Goal: Navigation & Orientation: Find specific page/section

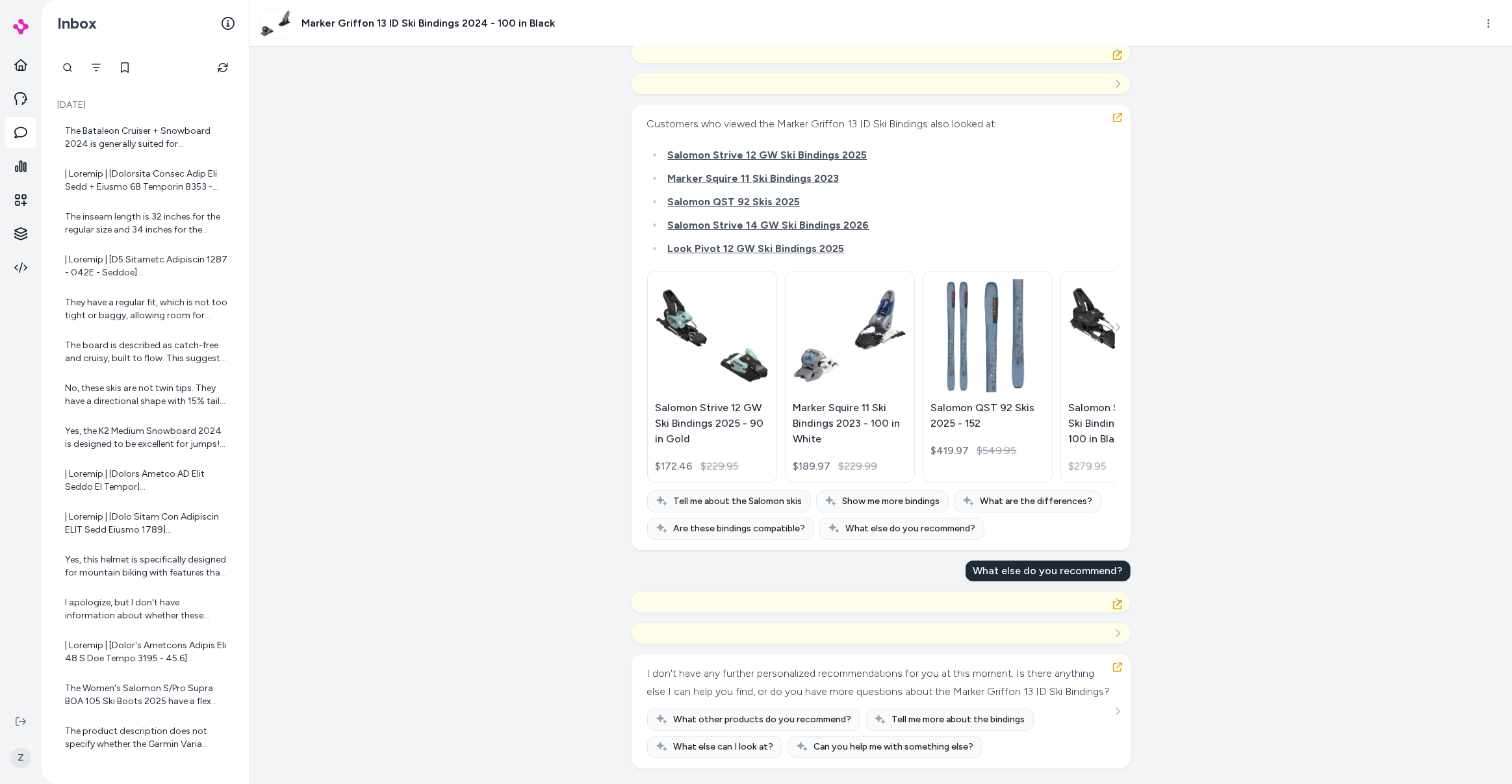
scroll to position [24756, 0]
click at [307, 392] on div "Created from Chat at [DATE] · 6:33 PM what else should i buy { 3 Items " id " :…" at bounding box center [881, 415] width 1263 height 737
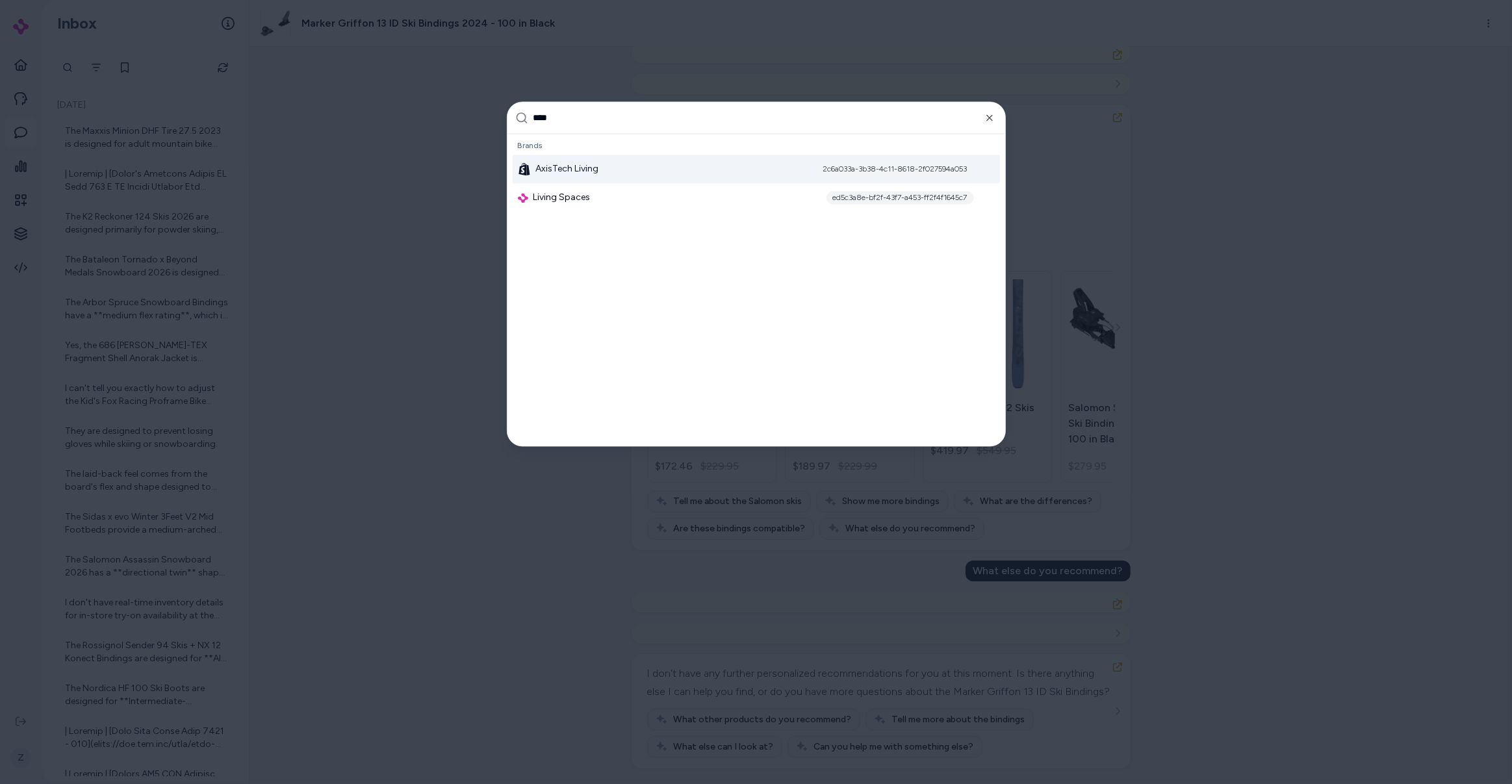
type input "*****"
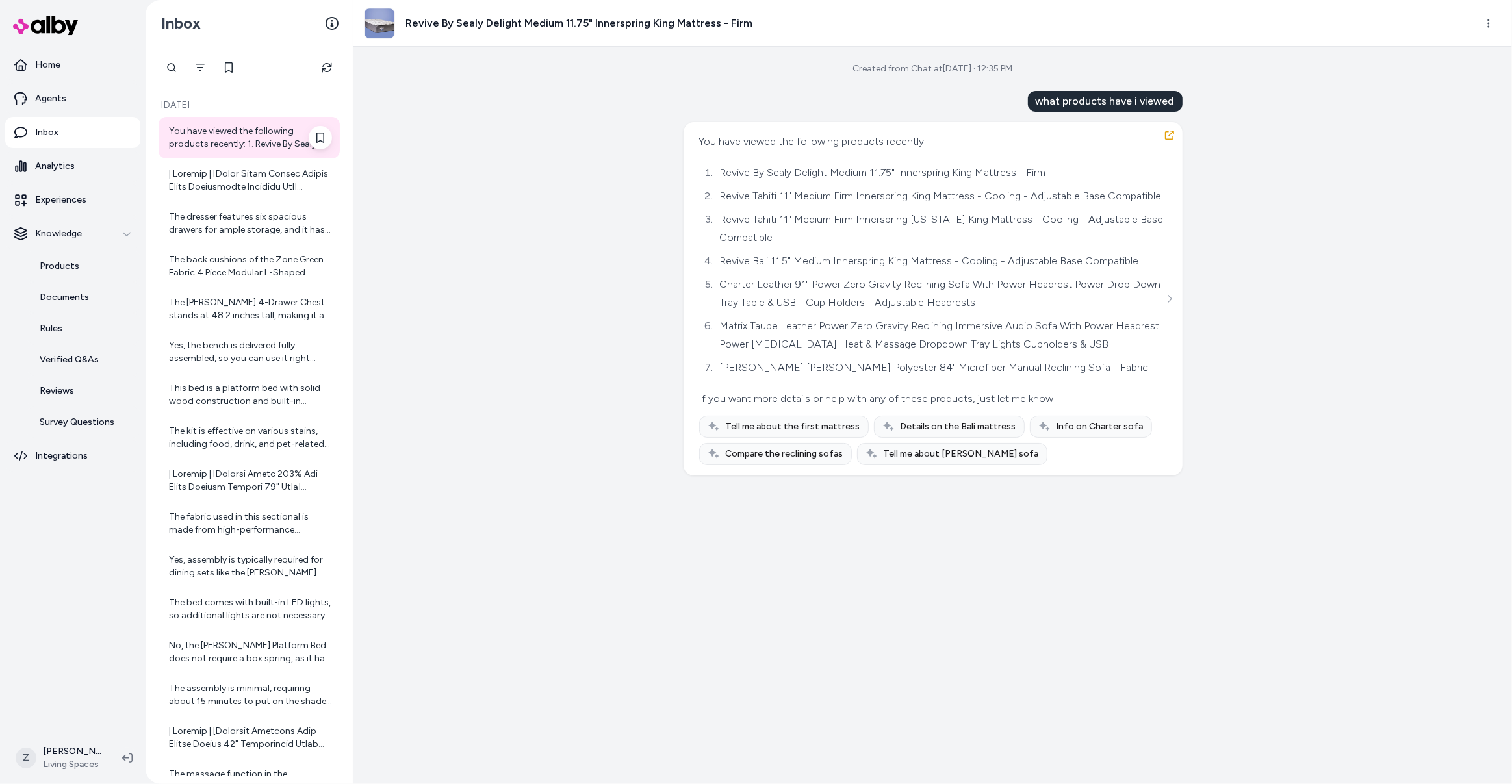
click at [243, 143] on div "You have viewed the following products recently: 1. Revive By Sealy Delight Med…" at bounding box center [250, 138] width 163 height 26
click at [1162, 135] on button "button" at bounding box center [1169, 135] width 21 height 21
click at [1160, 131] on button "button" at bounding box center [1169, 135] width 21 height 21
click at [1173, 133] on icon "button" at bounding box center [1169, 135] width 9 height 9
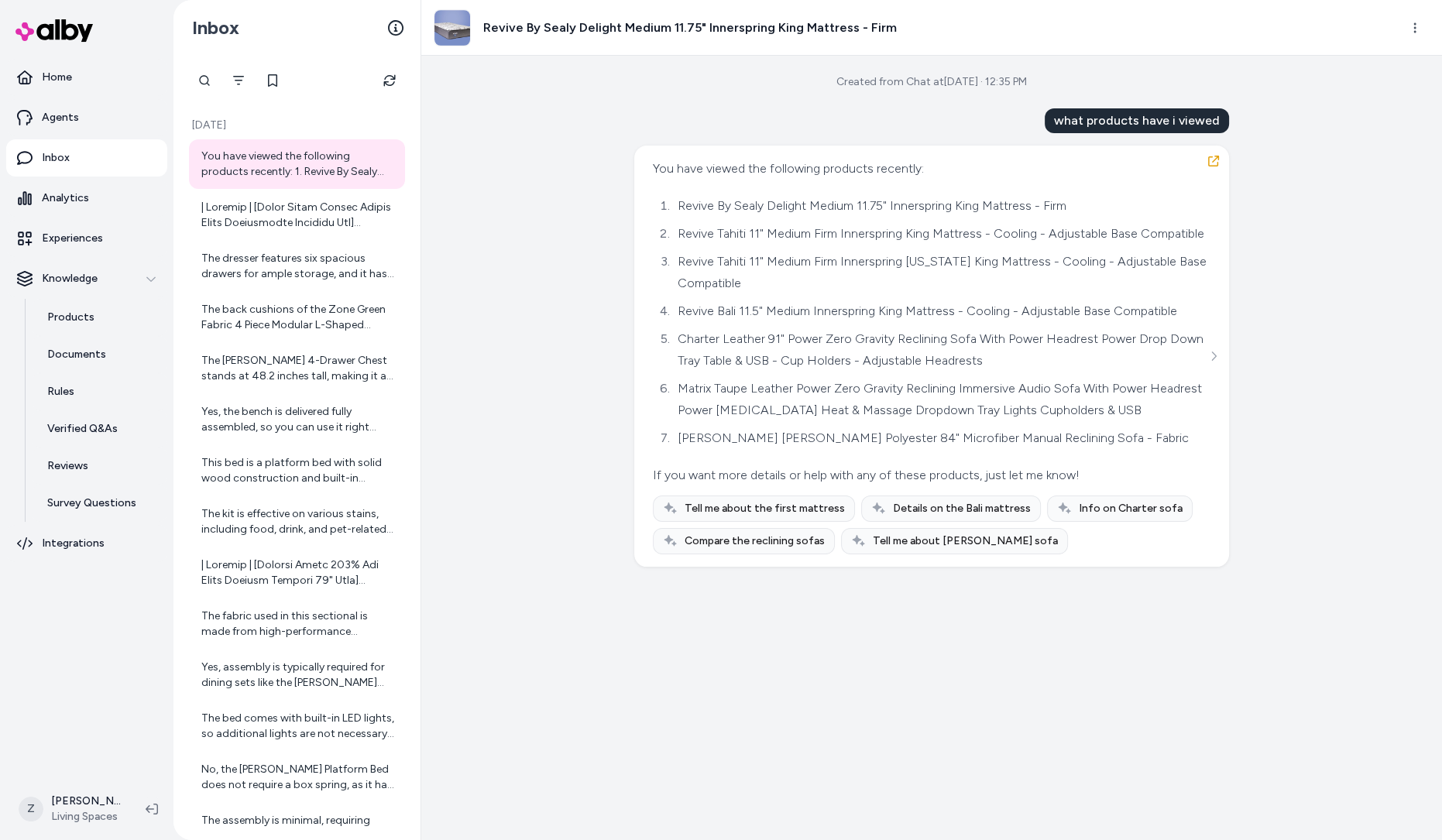
click at [582, 153] on div "Created from Chat at Sep 10, 2025 · 12:35 PM what products have i viewed You ha…" at bounding box center [931, 447] width 1021 height 784
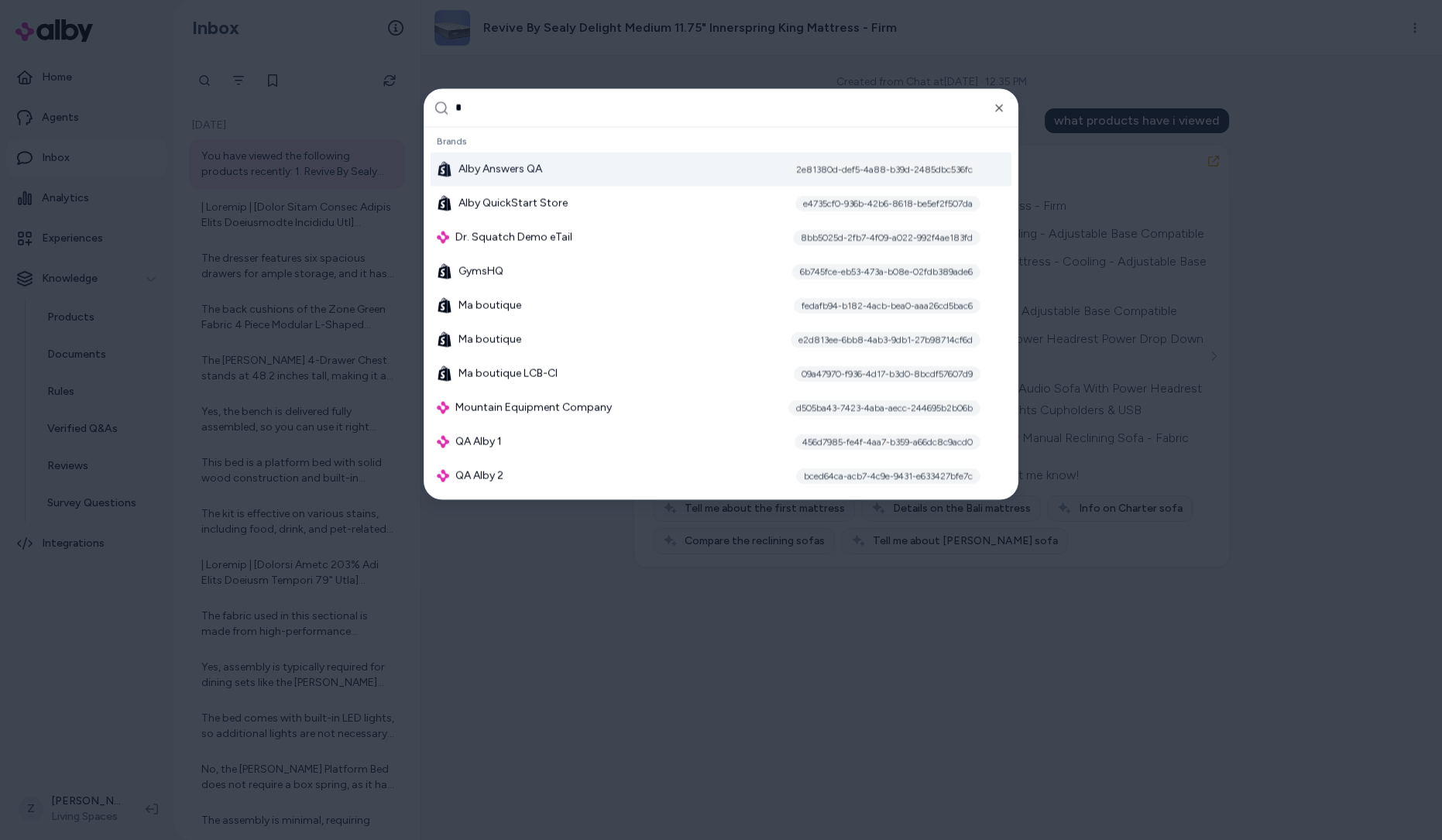
type input "**"
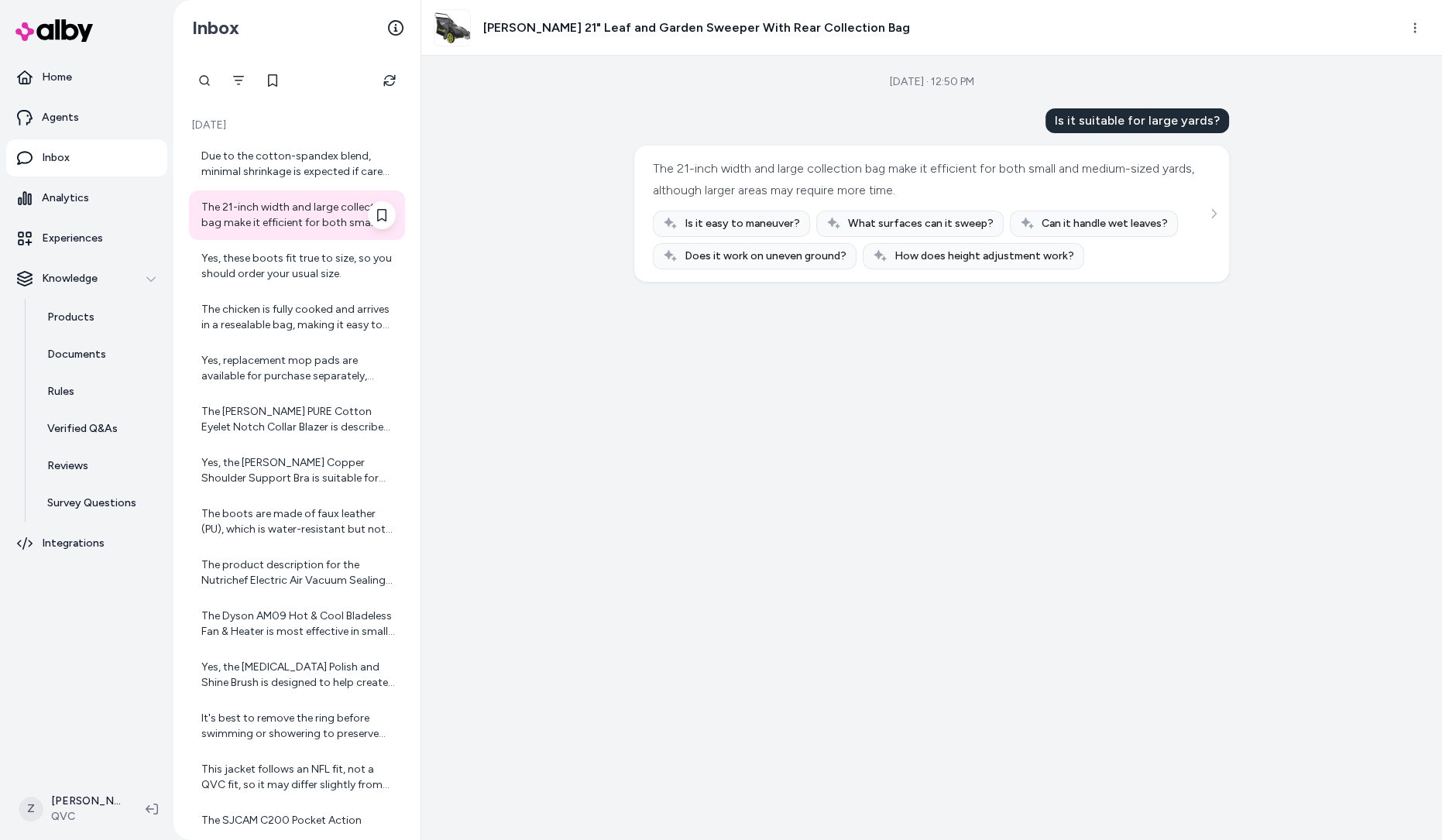
click at [284, 224] on div "The 21-inch width and large collection bag make it efficient for both small and…" at bounding box center [298, 215] width 194 height 31
click at [278, 164] on div "Due to the cotton-spandex blend, minimal shrinkage is expected if care instruct…" at bounding box center [298, 164] width 194 height 31
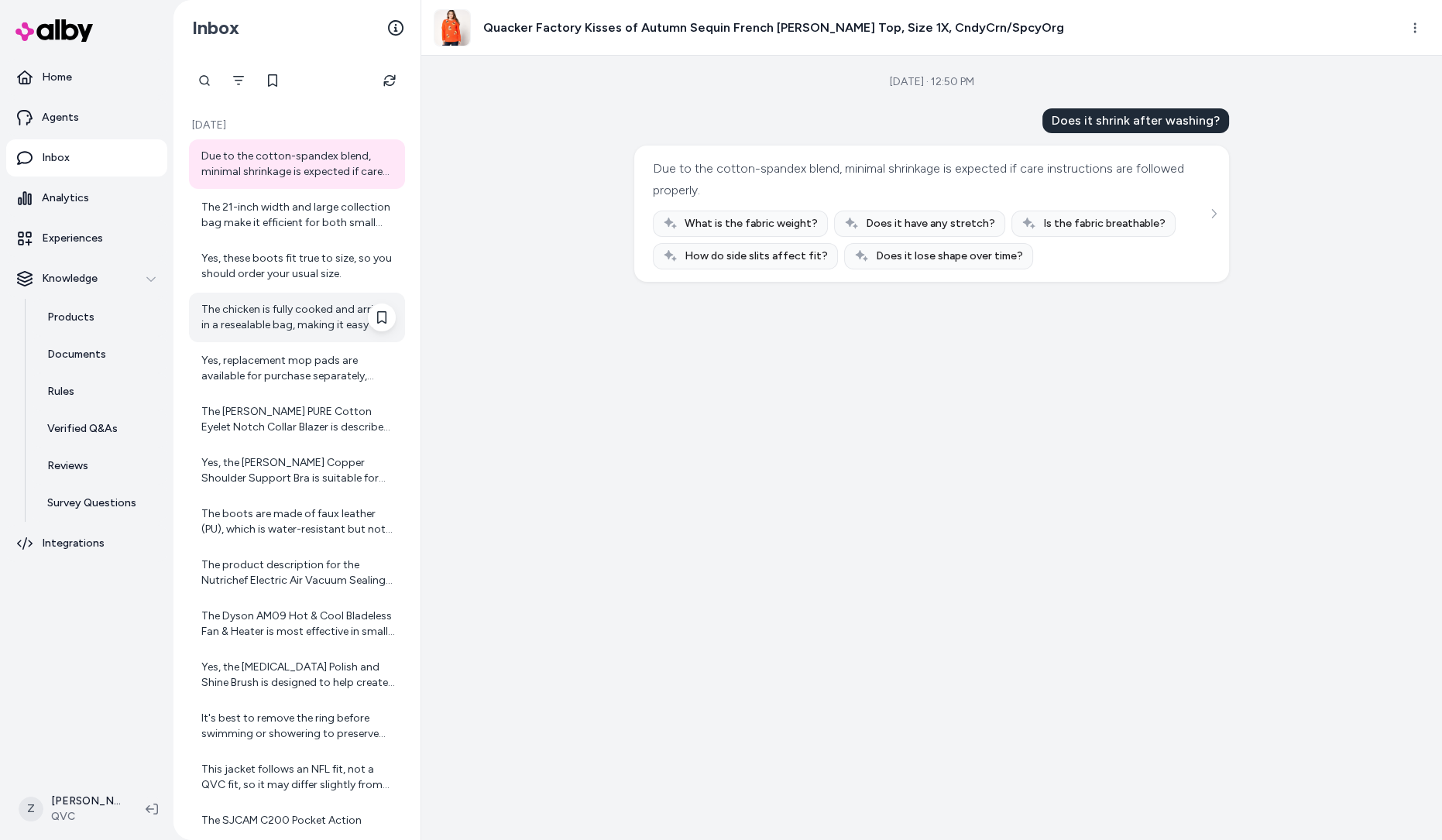
click at [270, 319] on div "The chicken is fully cooked and arrives in a resealable bag, making it easy to …" at bounding box center [298, 318] width 194 height 31
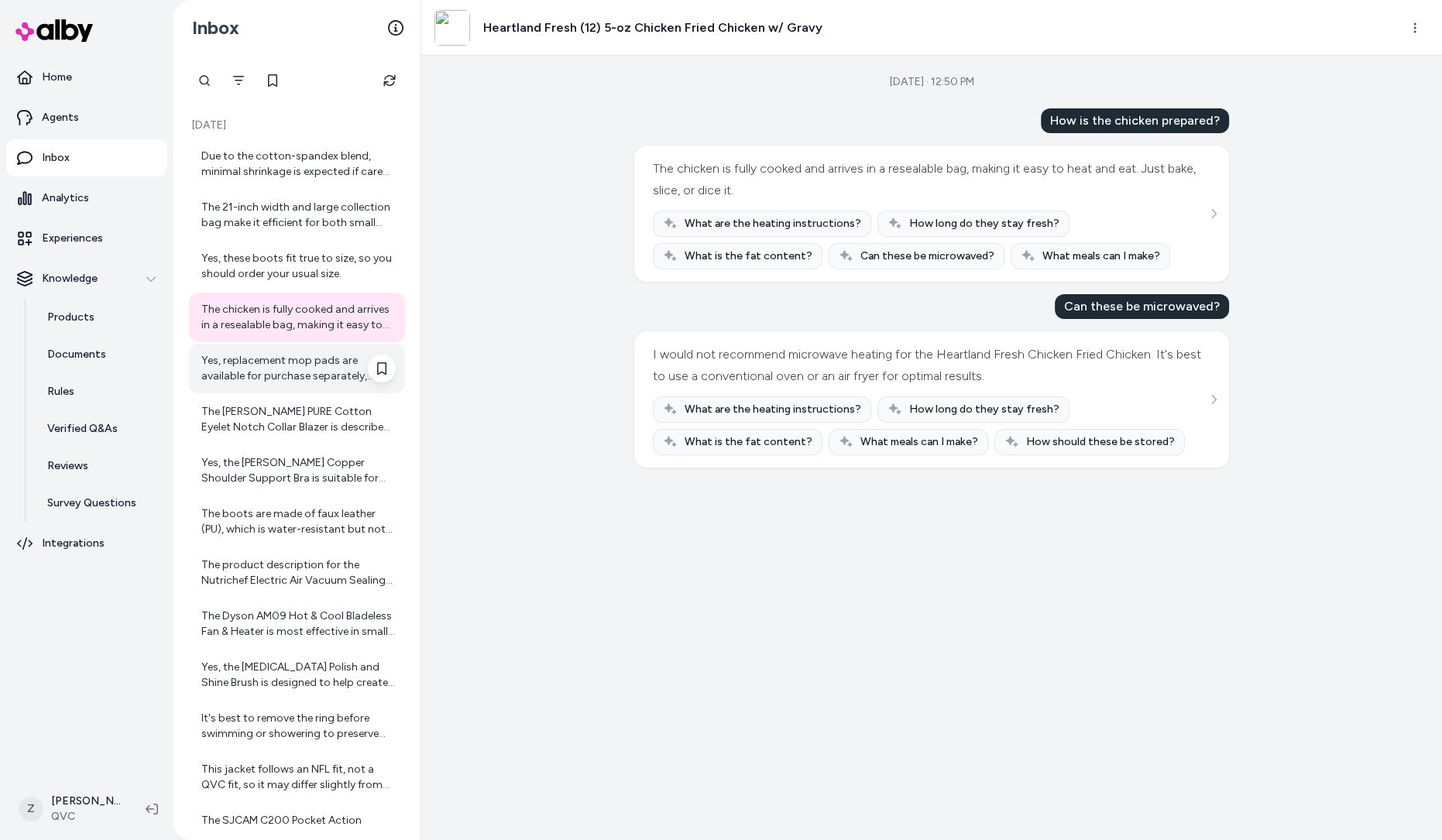
click at [266, 379] on div "Yes, replacement mop pads are available for purchase separately, ensuring you c…" at bounding box center [298, 369] width 194 height 31
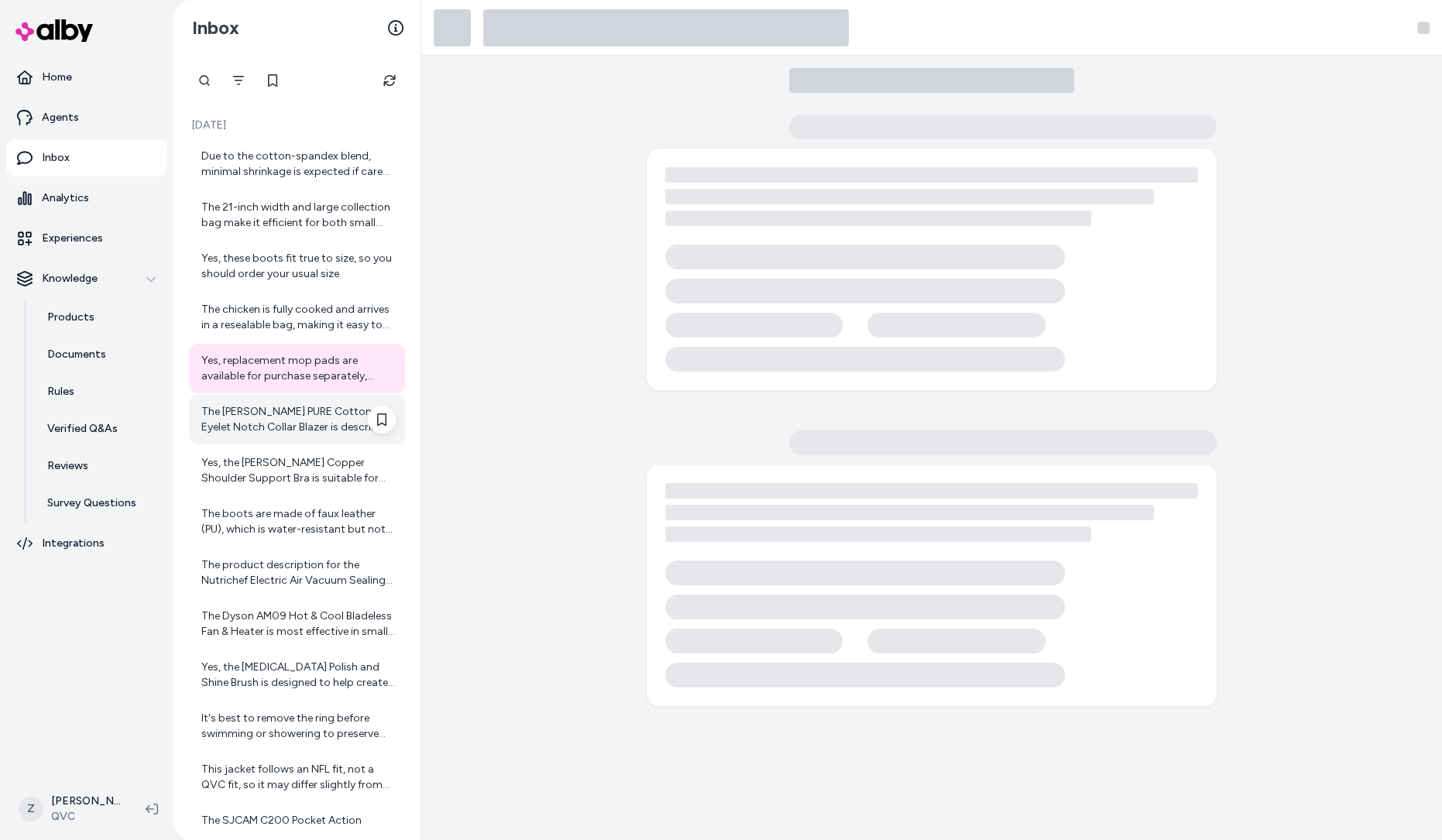
click at [264, 414] on div "The Susan Graver PURE Cotton Eyelet Notch Collar Blazer is described as having …" at bounding box center [298, 420] width 194 height 31
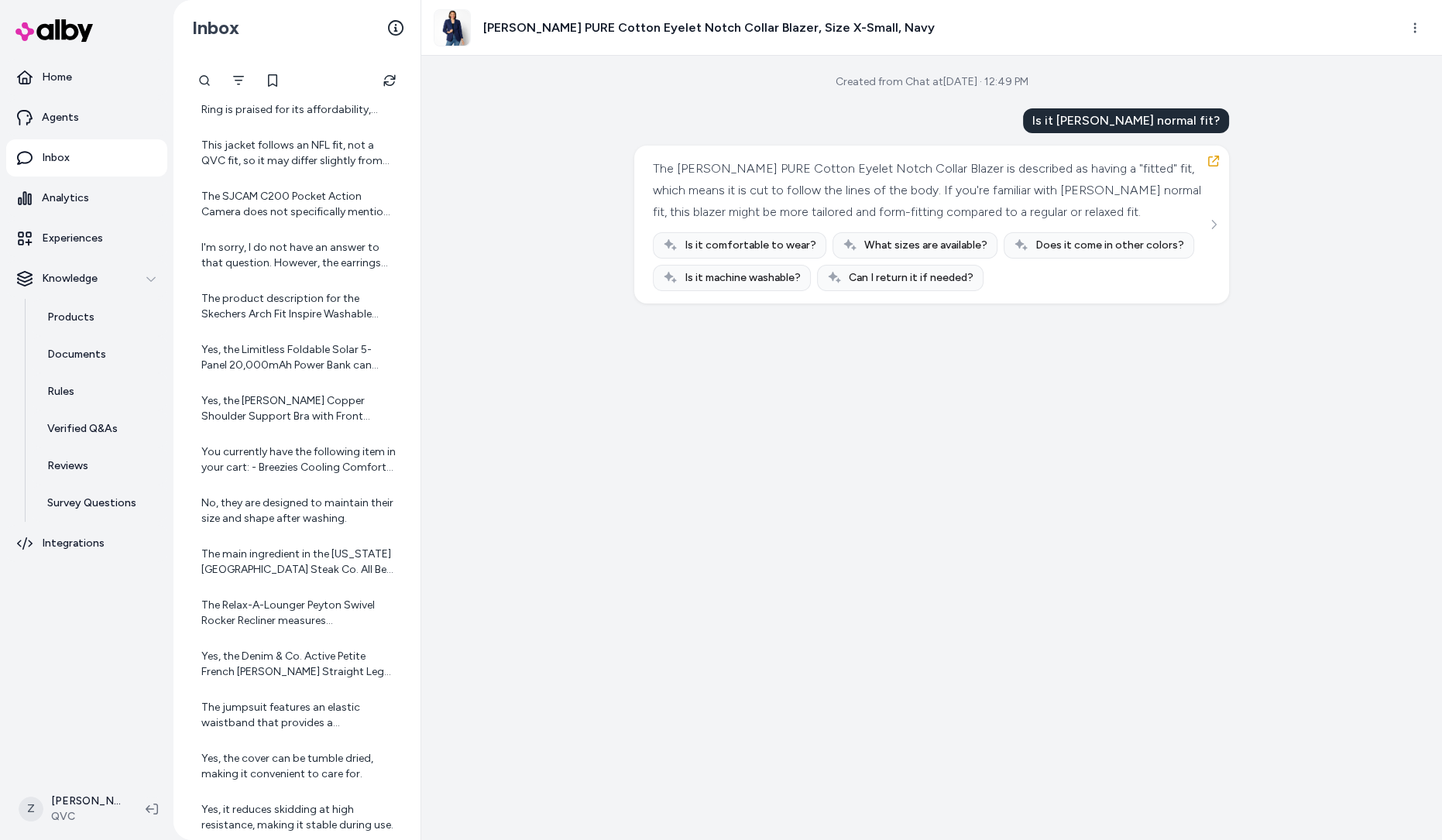
scroll to position [881, 0]
click at [278, 456] on div "You currently have the following item in your cart: - Breezies Cooling Comfort …" at bounding box center [298, 458] width 194 height 31
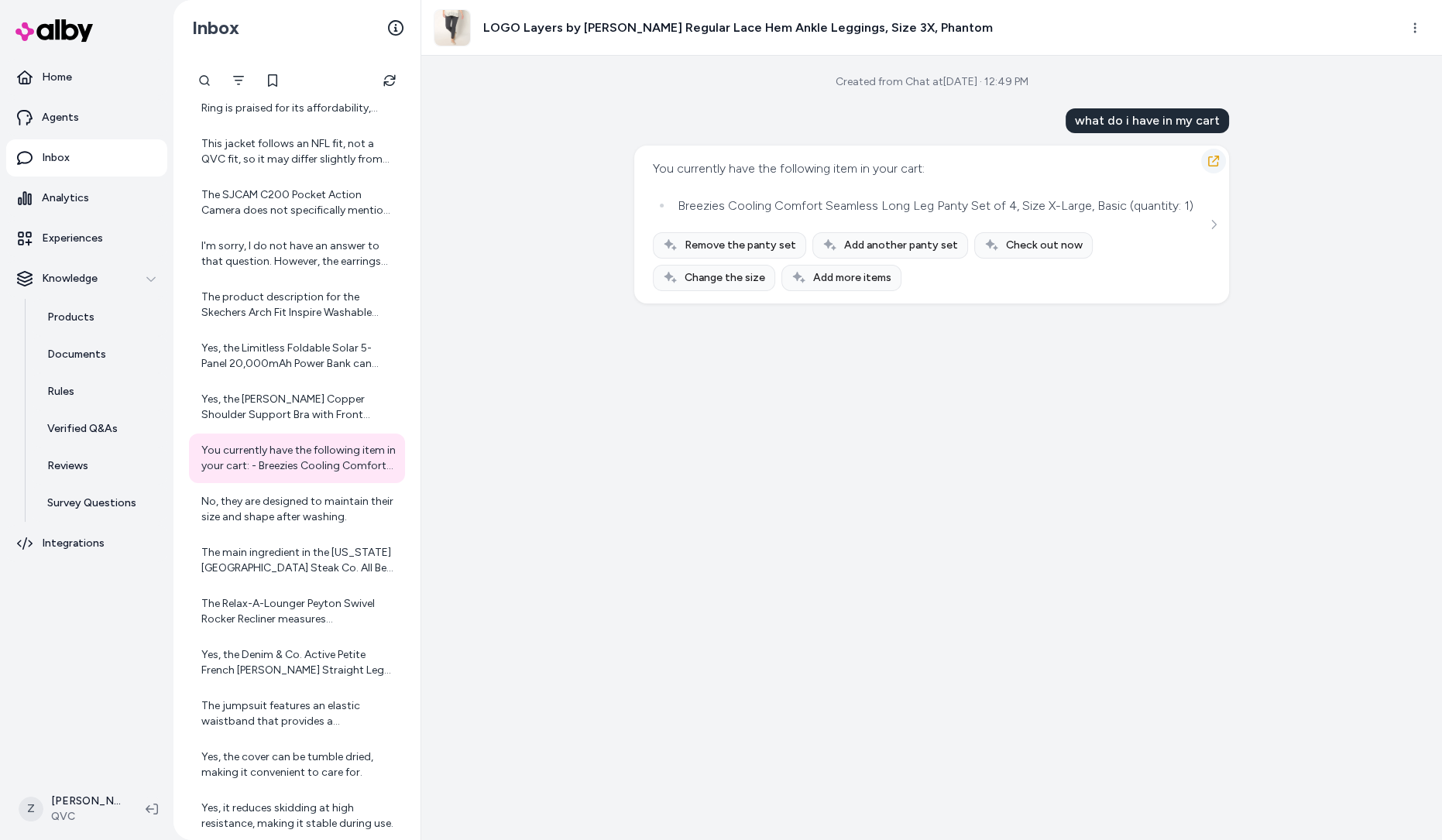
click at [1213, 166] on icon "button" at bounding box center [1213, 161] width 11 height 11
click at [609, 300] on div "Created from Chat at Sep 10, 2025 · 12:49 PM what do i have in my cart You curr…" at bounding box center [931, 447] width 1021 height 784
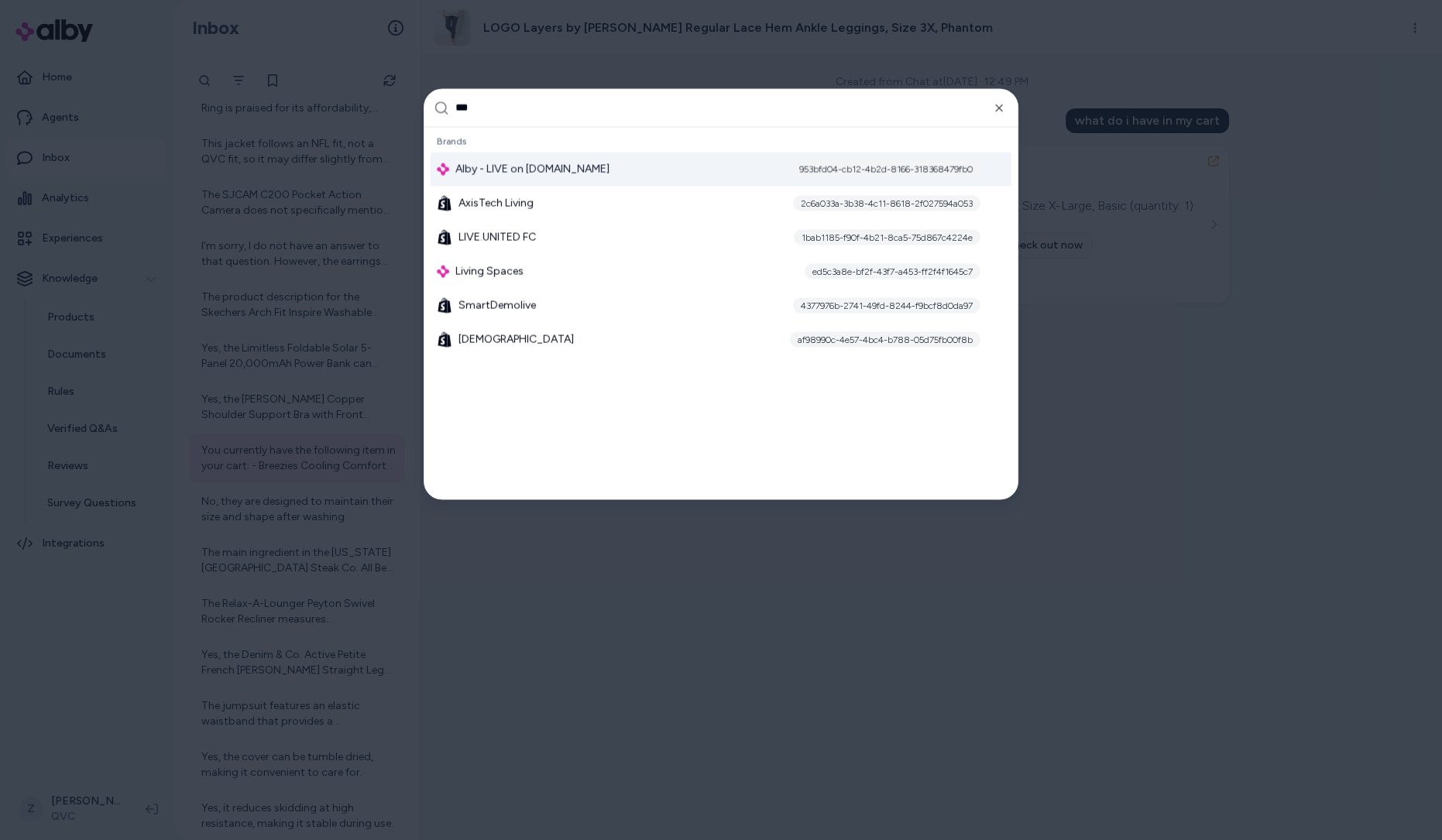
type input "****"
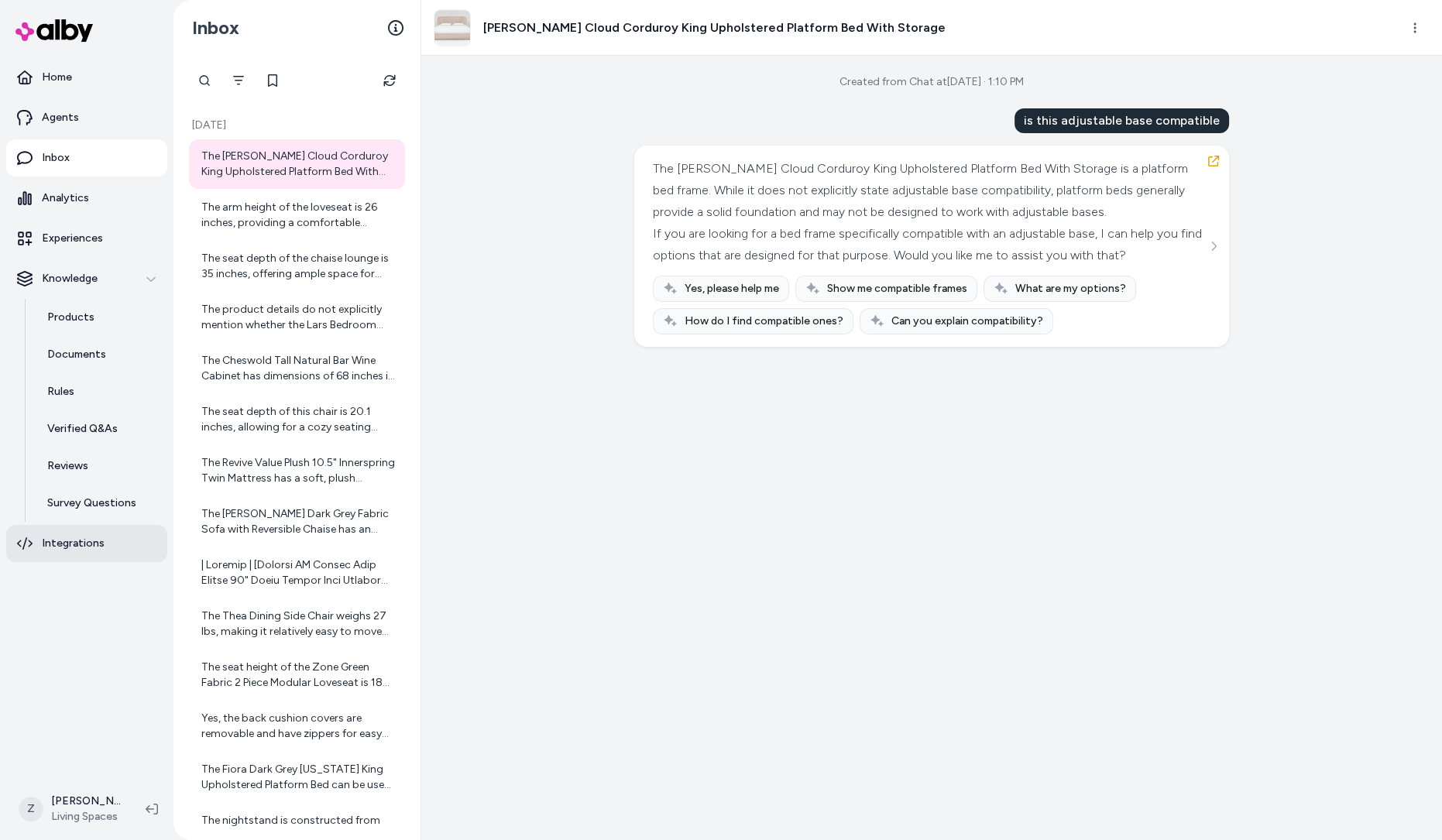
click at [96, 540] on p "Integrations" at bounding box center [73, 543] width 63 height 16
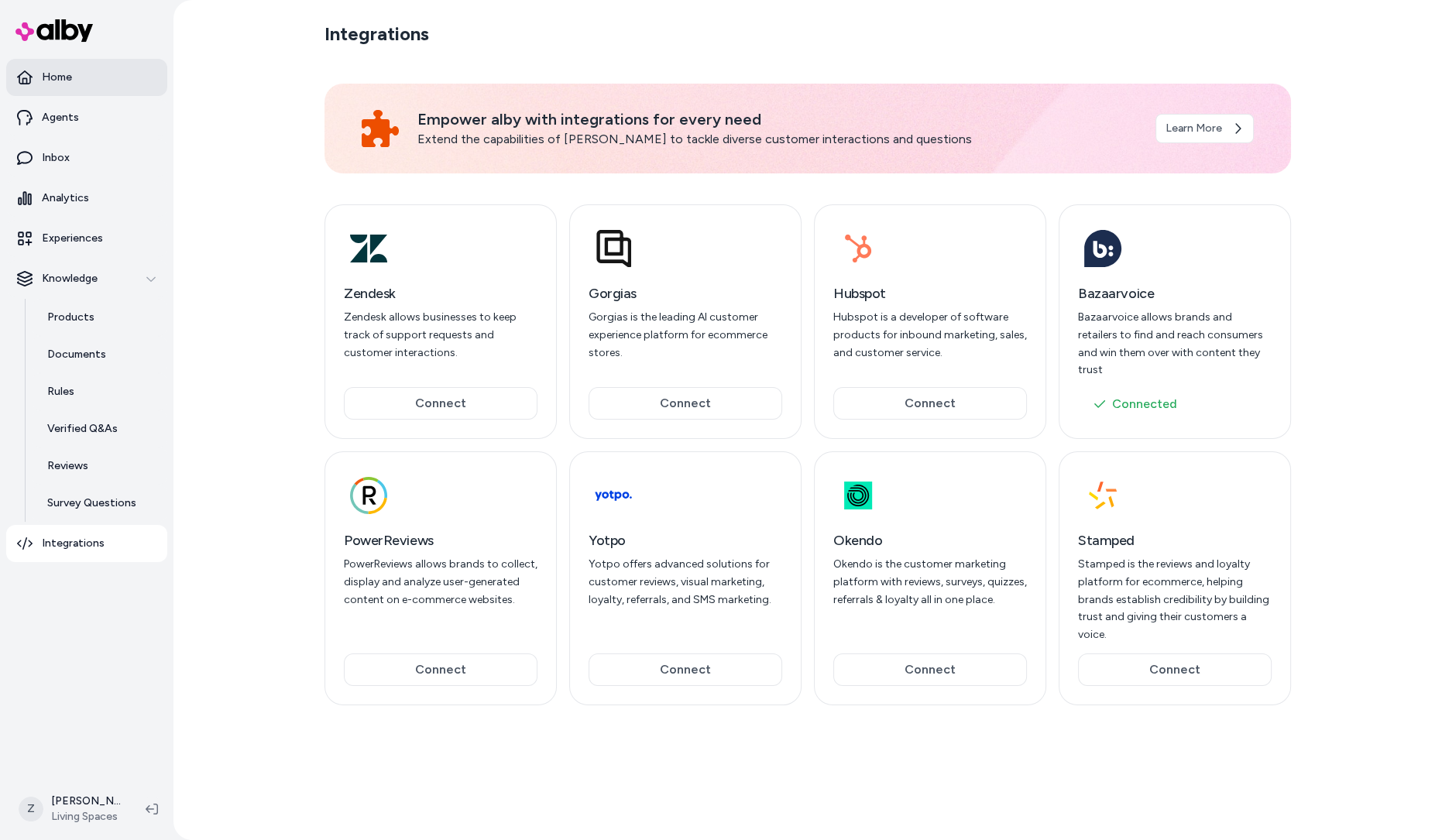
click at [60, 92] on link "Home" at bounding box center [87, 77] width 161 height 37
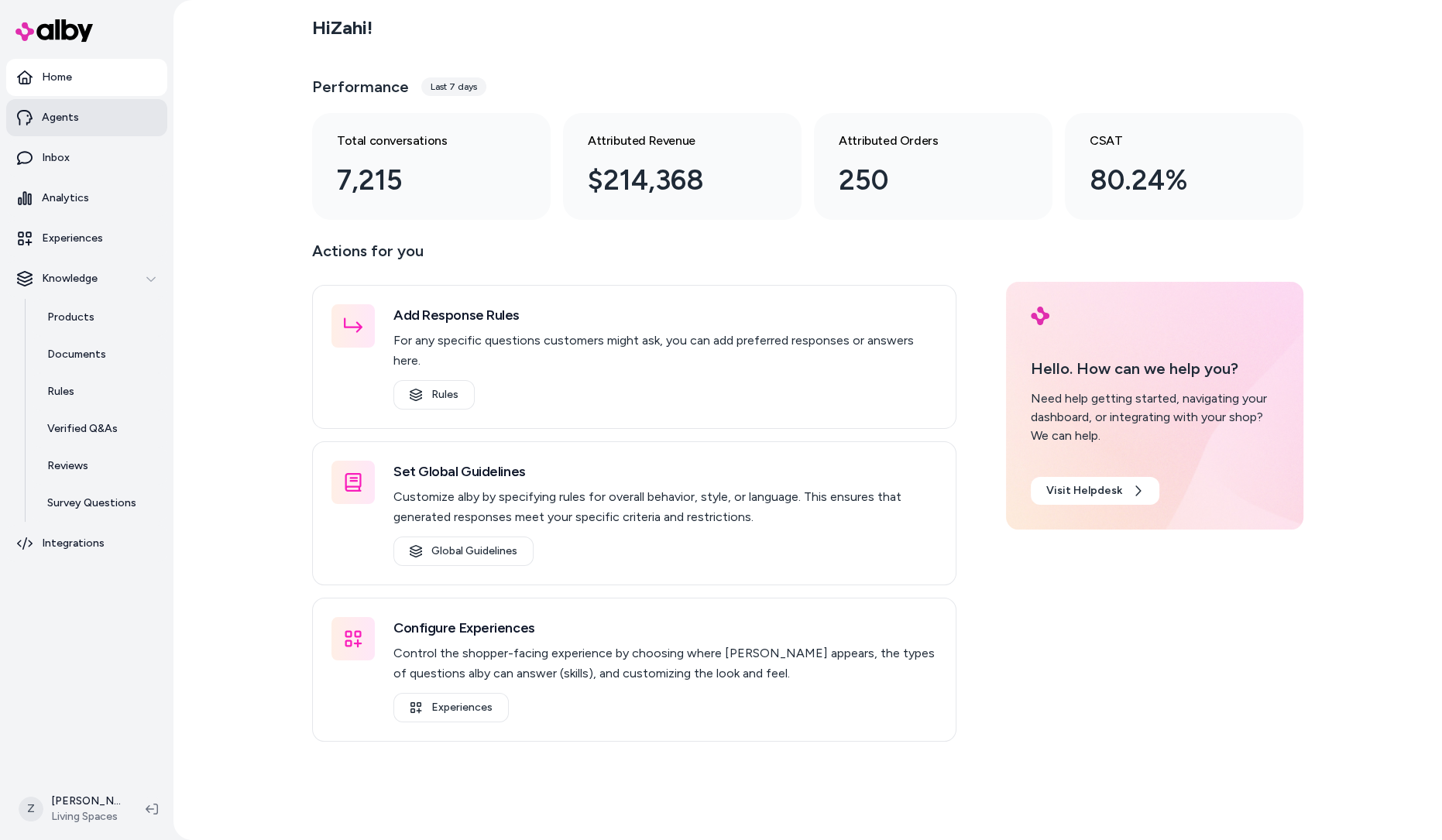
click at [82, 129] on link "Agents" at bounding box center [87, 117] width 161 height 37
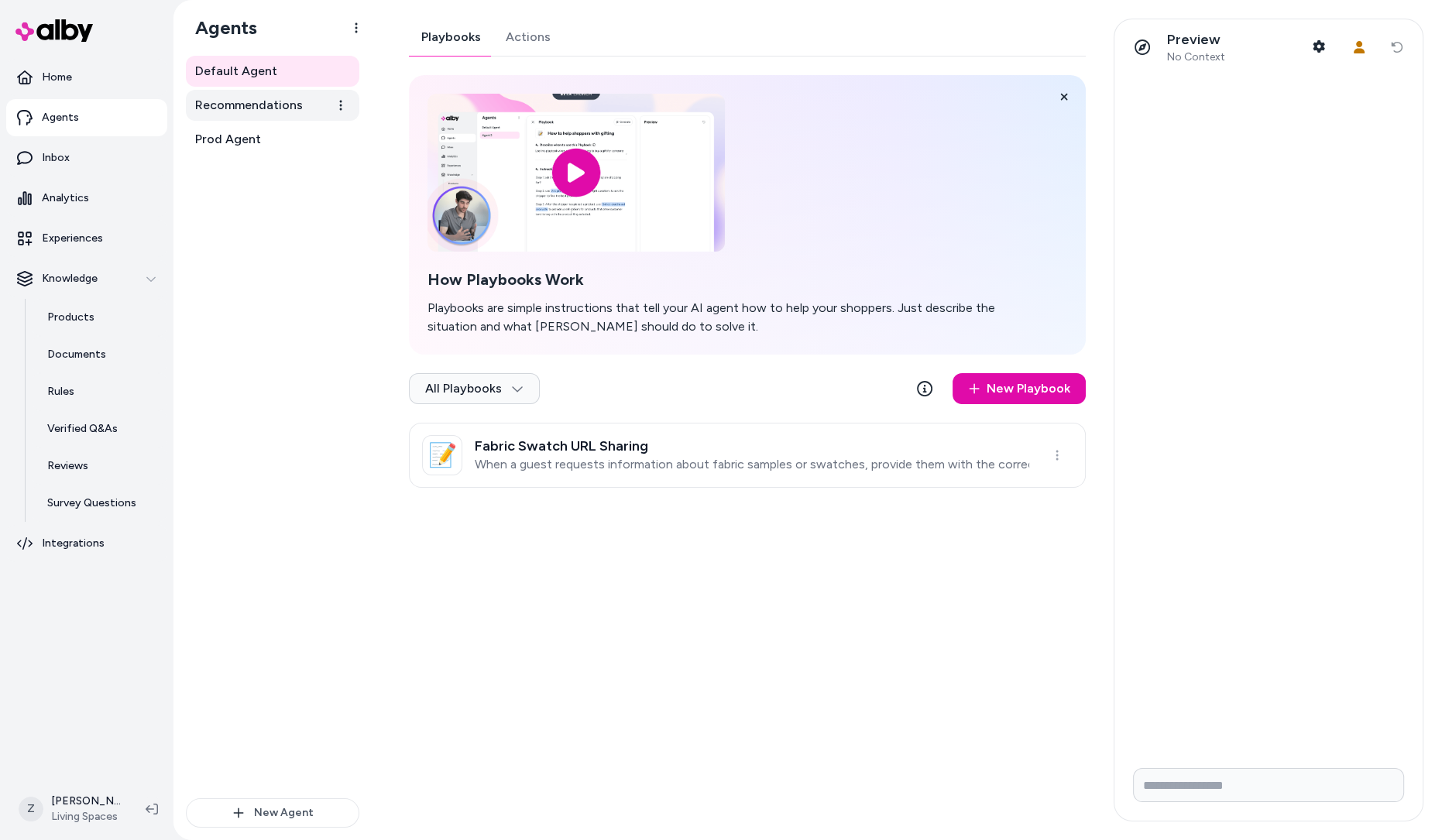
click at [276, 105] on span "Recommendations" at bounding box center [248, 106] width 107 height 19
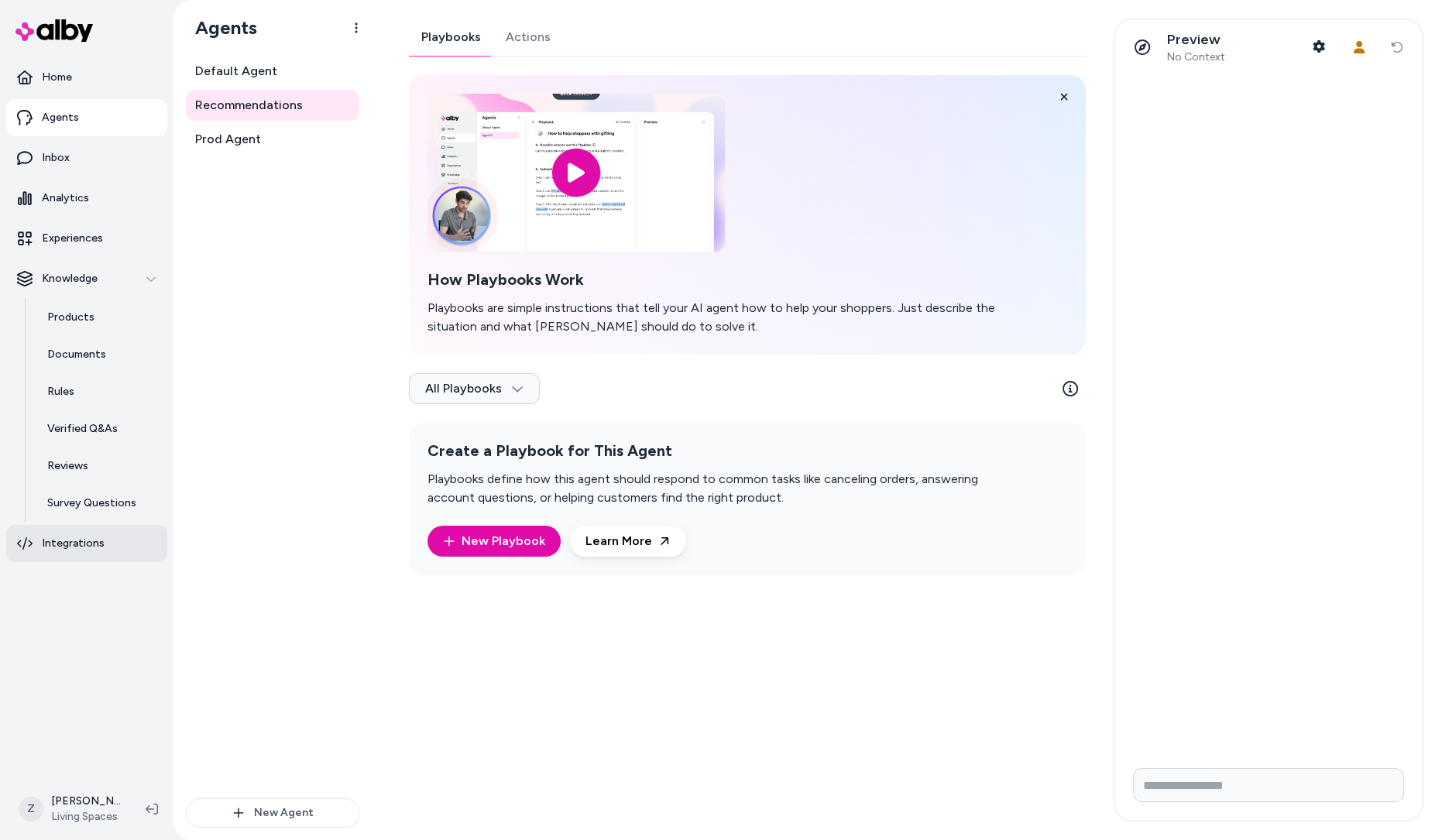
click at [107, 542] on link "Integrations" at bounding box center [87, 543] width 161 height 37
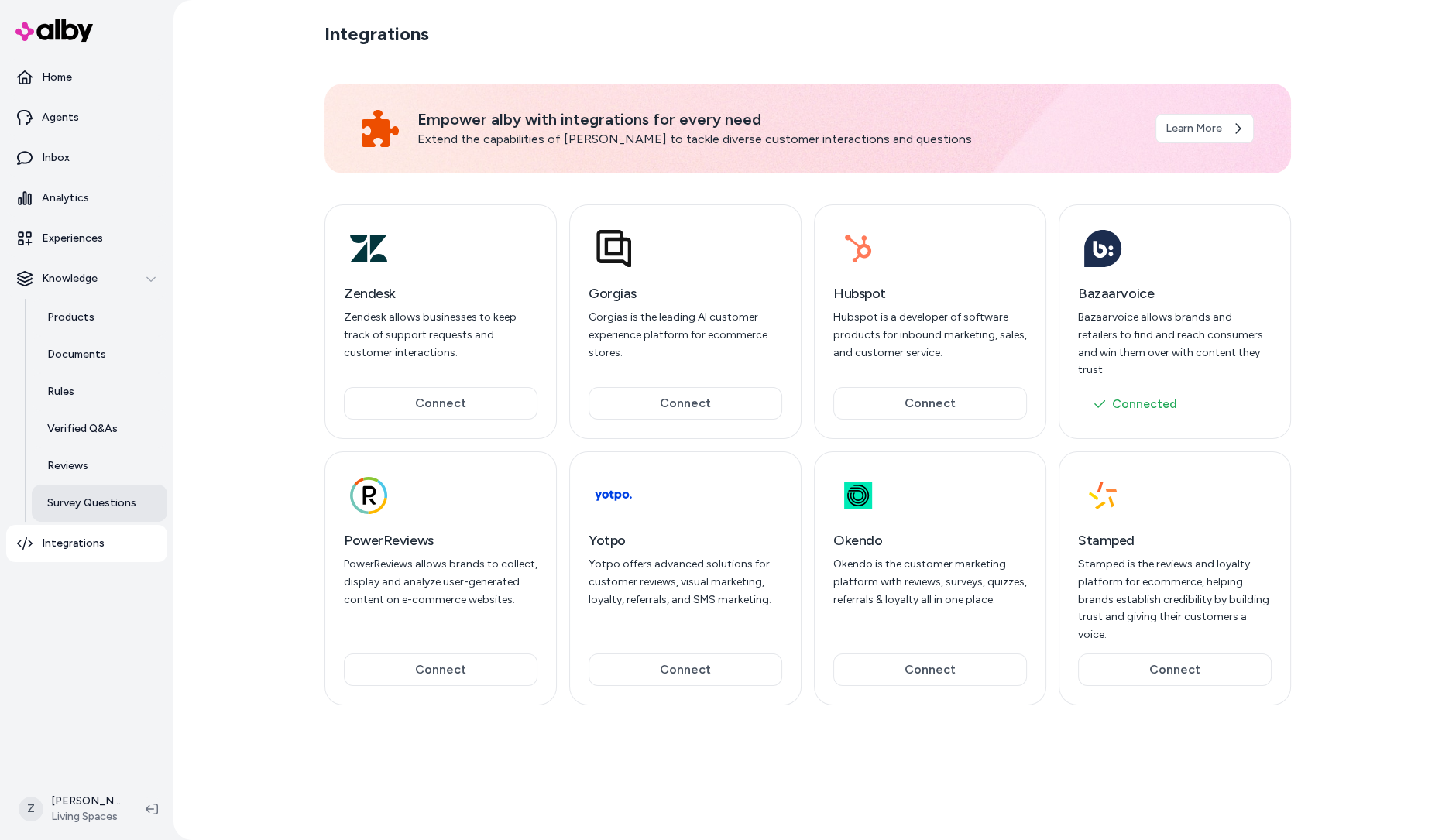
click at [63, 496] on p "Survey Questions" at bounding box center [92, 503] width 89 height 16
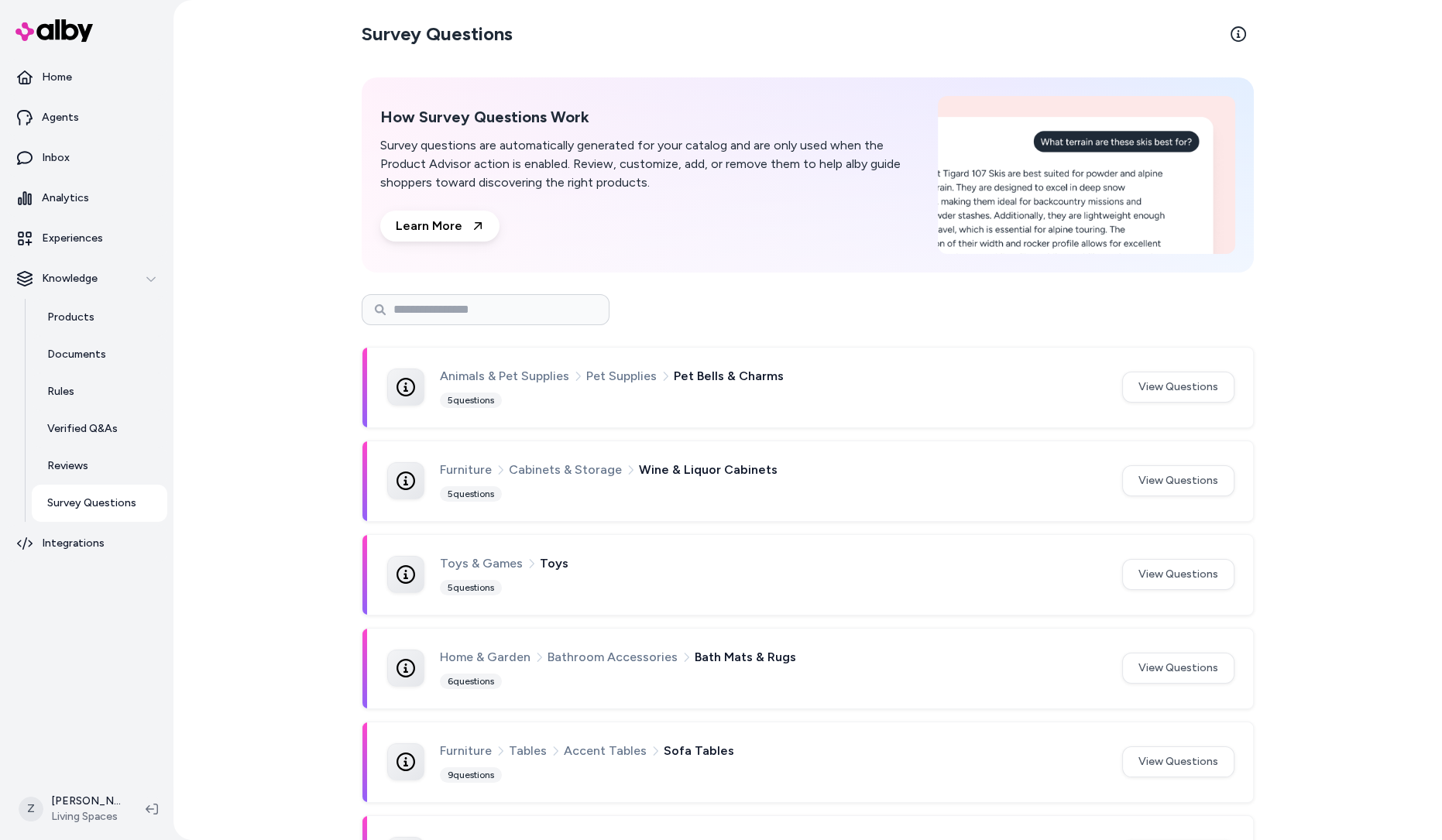
click at [253, 218] on div "Survey Questions How Survey Questions Work Survey questions are automatically g…" at bounding box center [807, 420] width 1268 height 840
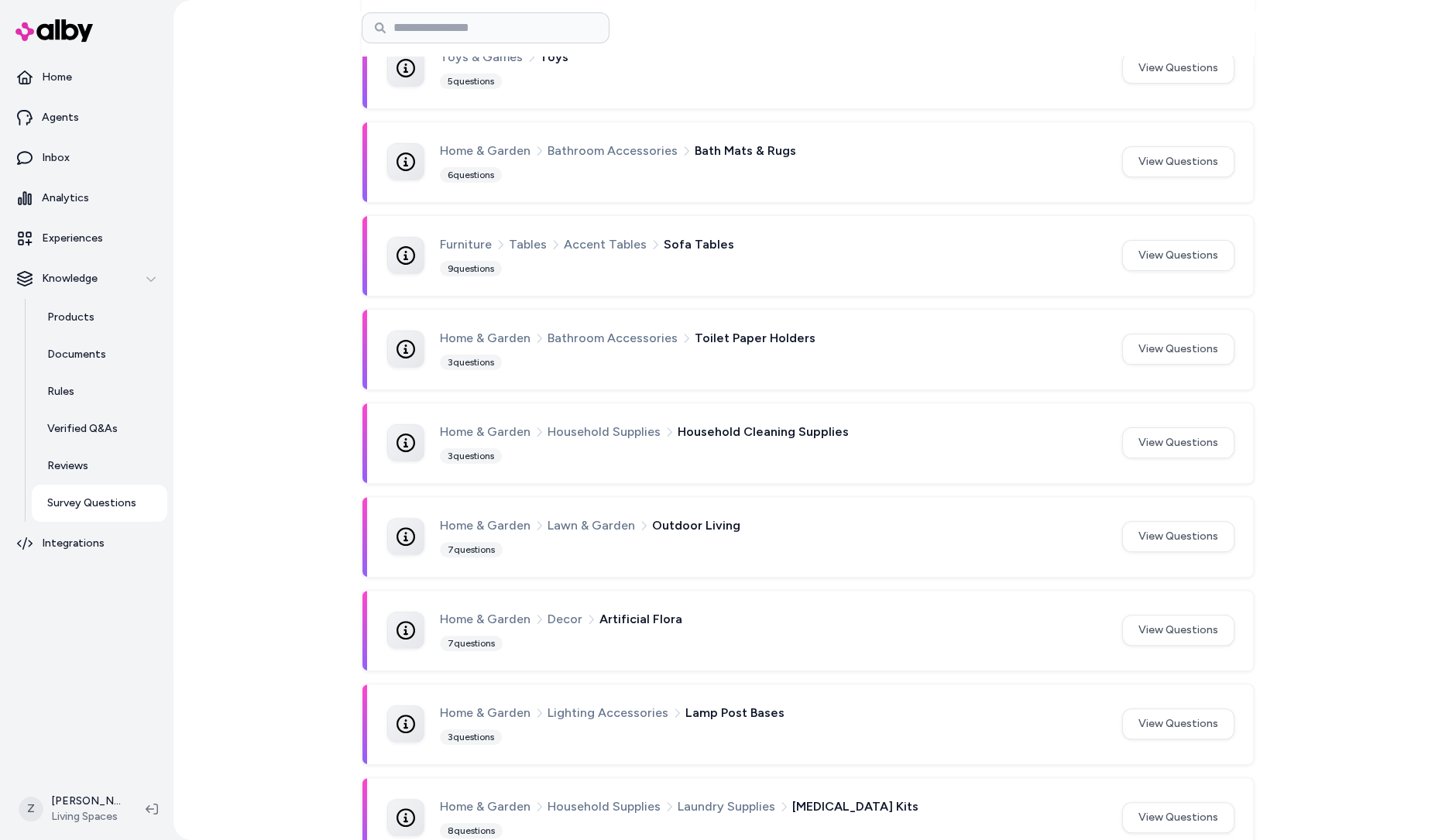
scroll to position [602, 0]
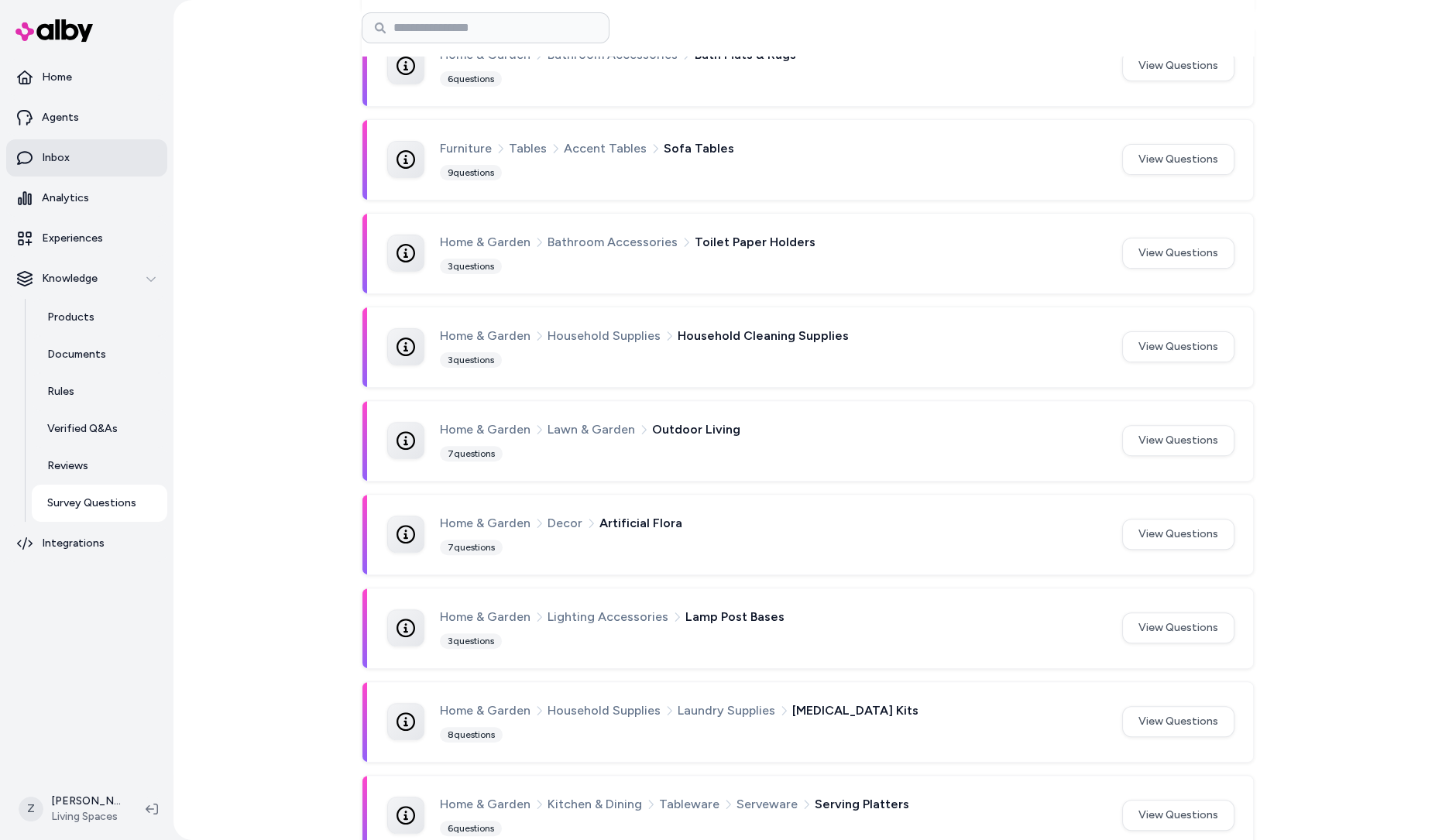
click at [127, 144] on link "Inbox" at bounding box center [87, 157] width 161 height 37
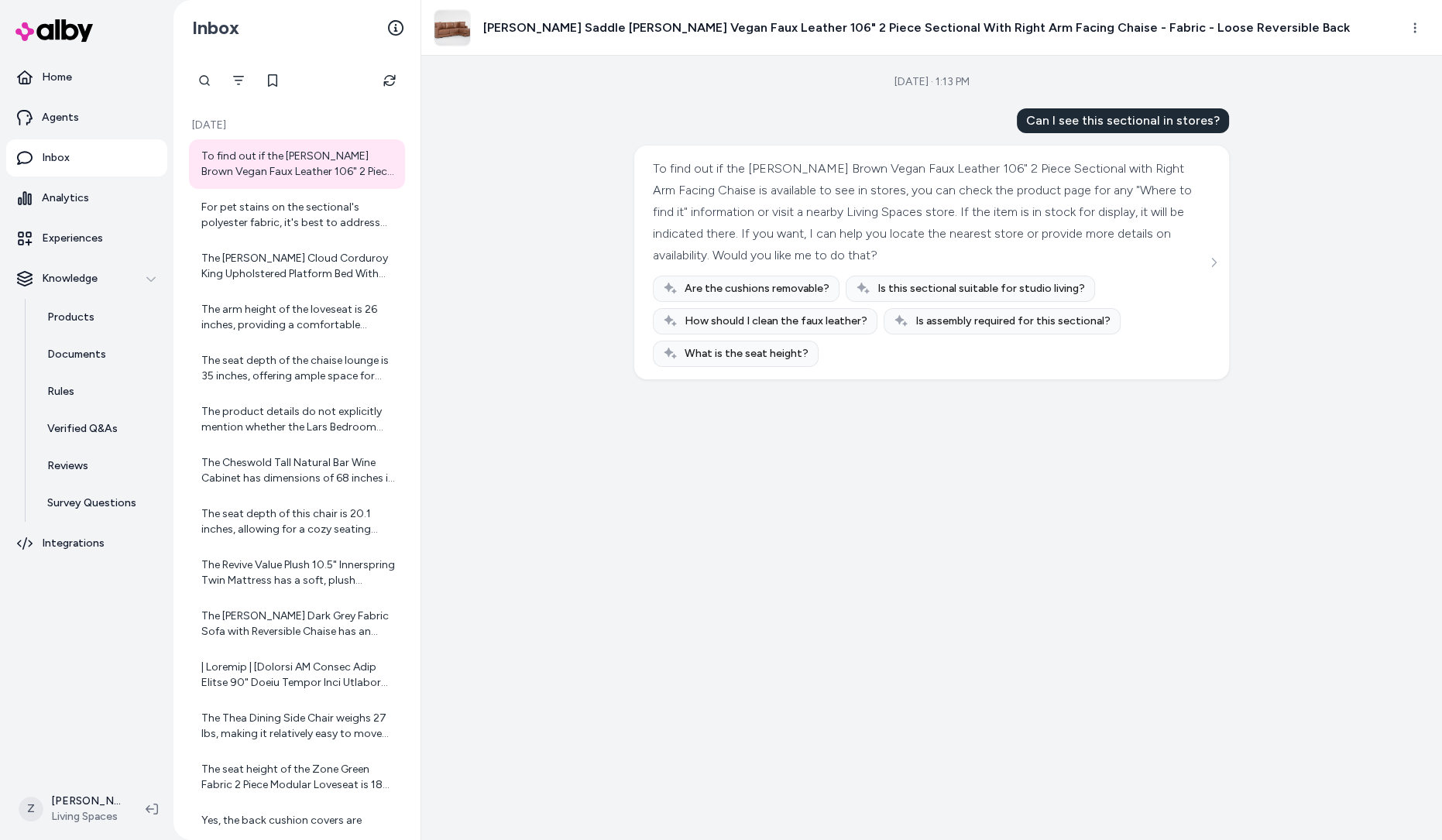
click at [667, 101] on div "[DATE] · 1:13 PM Can I see this sectional in stores? To find out if the [PERSON…" at bounding box center [931, 447] width 1021 height 784
click at [468, 158] on div "[DATE] · 1:13 PM Can I see this sectional in stores? To find out if the [PERSON…" at bounding box center [931, 447] width 1021 height 784
